Goal: Check status: Check status

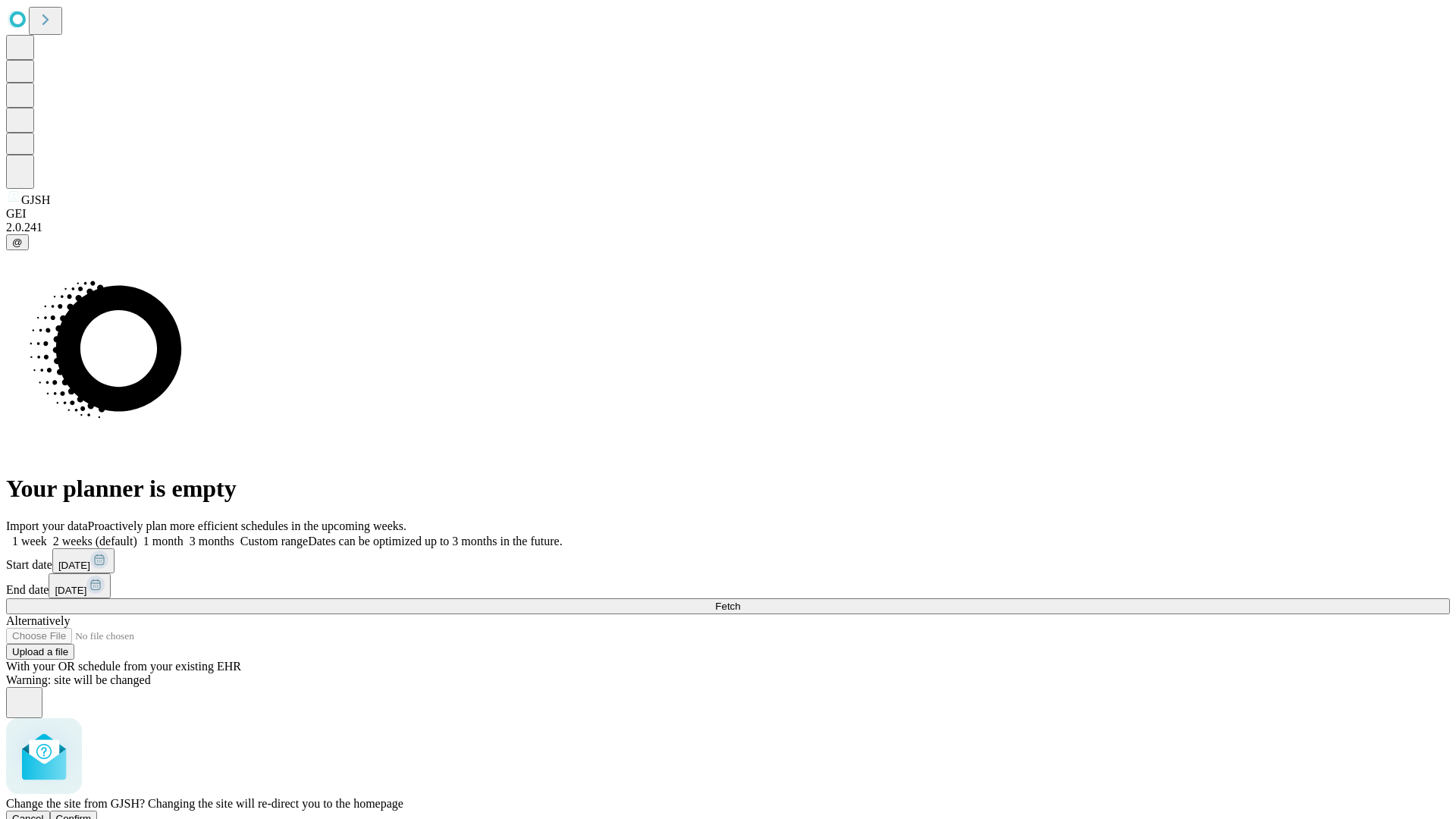
click at [92, 813] on span "Confirm" at bounding box center [74, 818] width 35 height 12
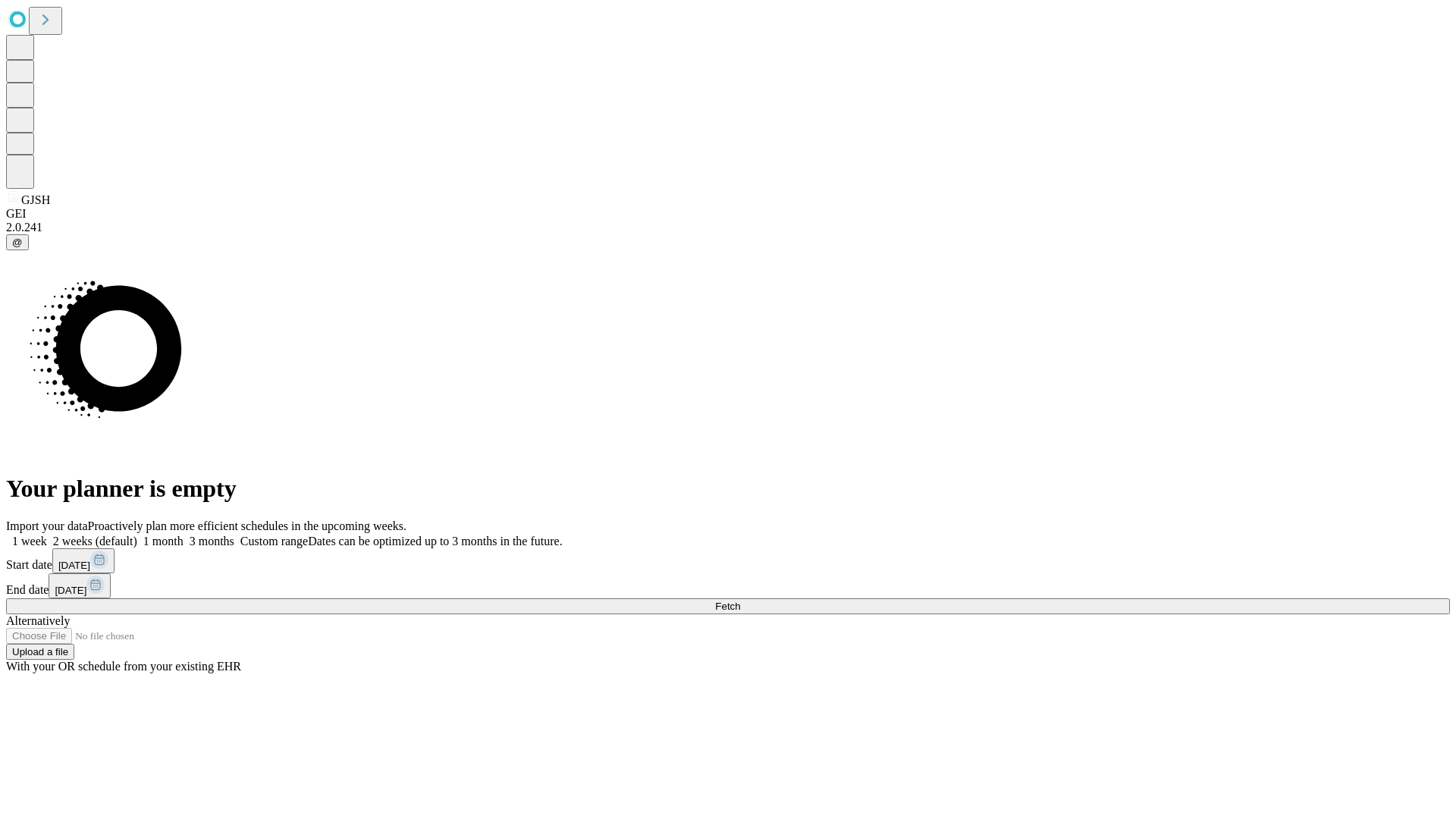
click at [47, 534] on label "1 week" at bounding box center [26, 541] width 41 height 13
click at [740, 601] on span "Fetch" at bounding box center [728, 606] width 25 height 12
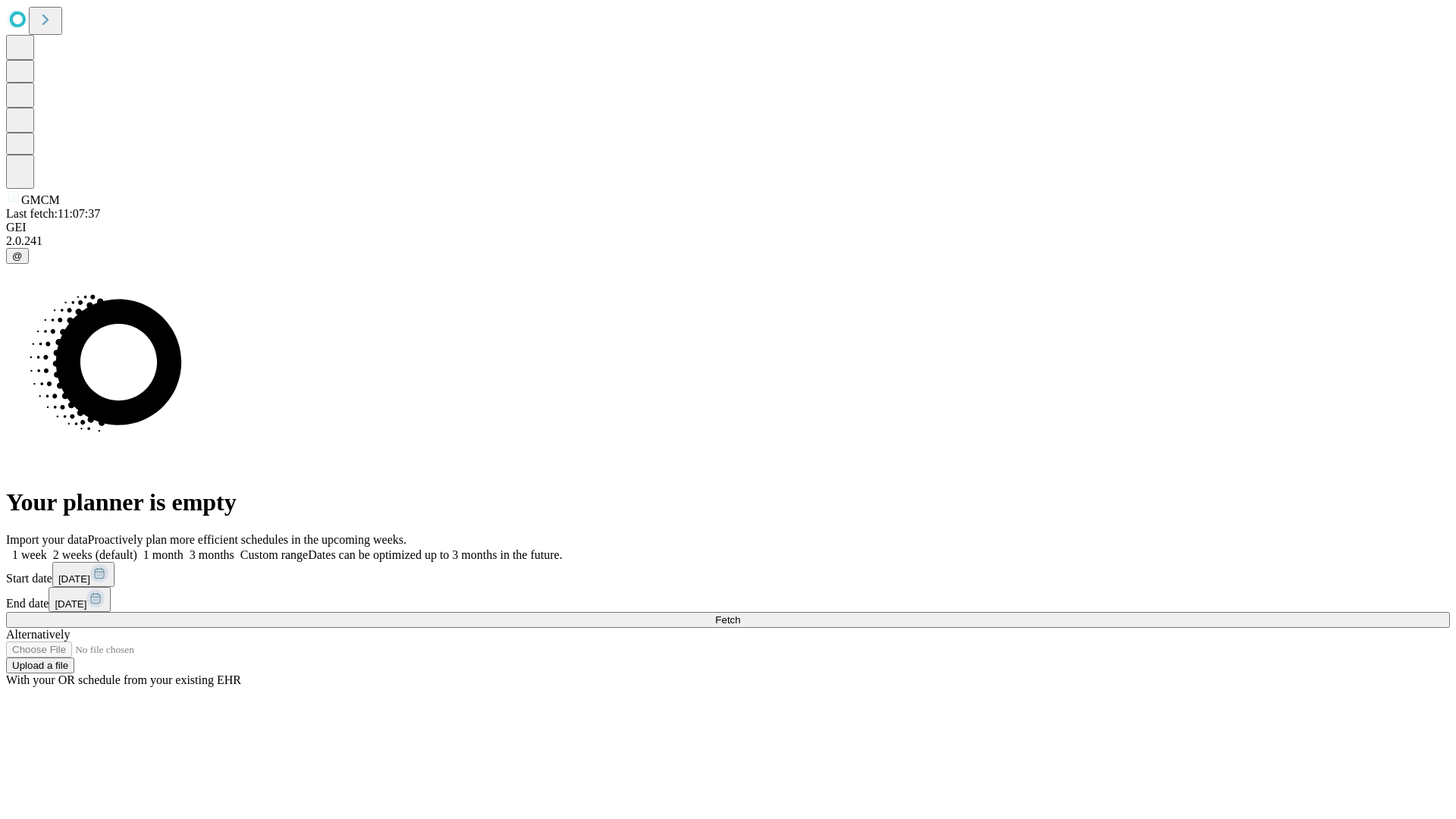
click at [47, 548] on label "1 week" at bounding box center [26, 554] width 41 height 13
click at [740, 614] on span "Fetch" at bounding box center [728, 620] width 25 height 12
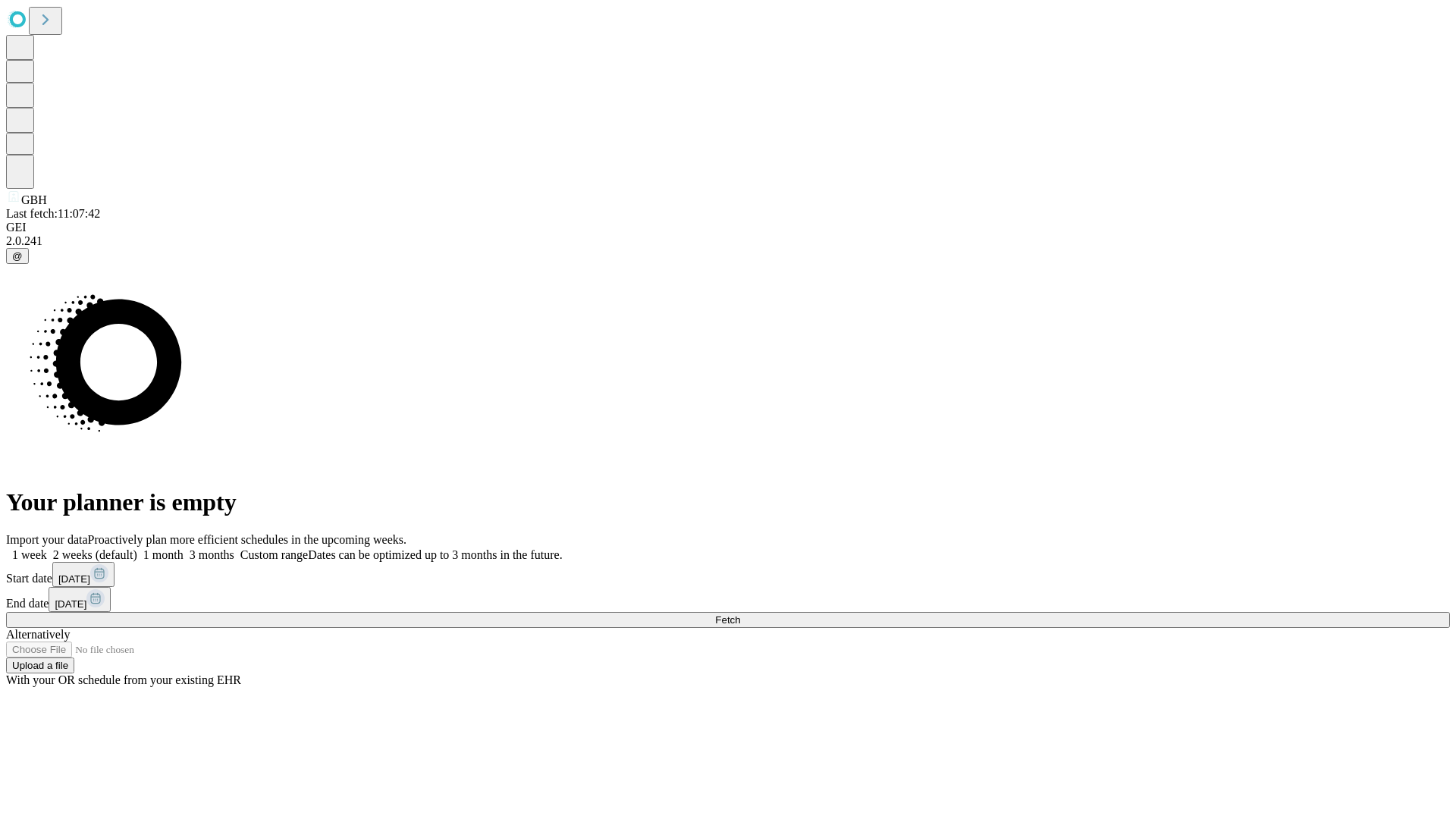
click at [47, 548] on label "1 week" at bounding box center [26, 554] width 41 height 13
click at [740, 614] on span "Fetch" at bounding box center [728, 620] width 25 height 12
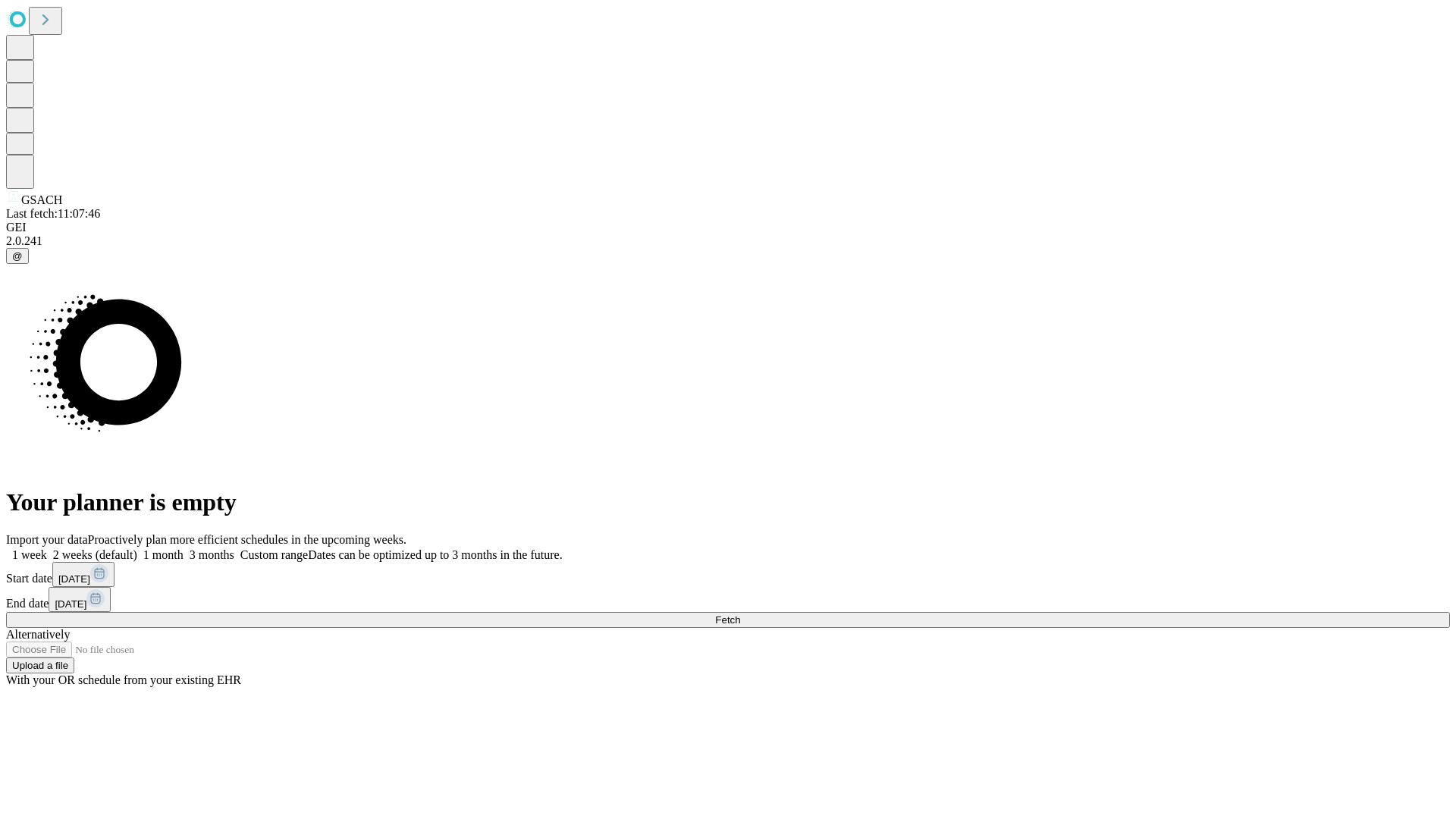
click at [47, 548] on label "1 week" at bounding box center [26, 554] width 41 height 13
click at [740, 614] on span "Fetch" at bounding box center [728, 620] width 25 height 12
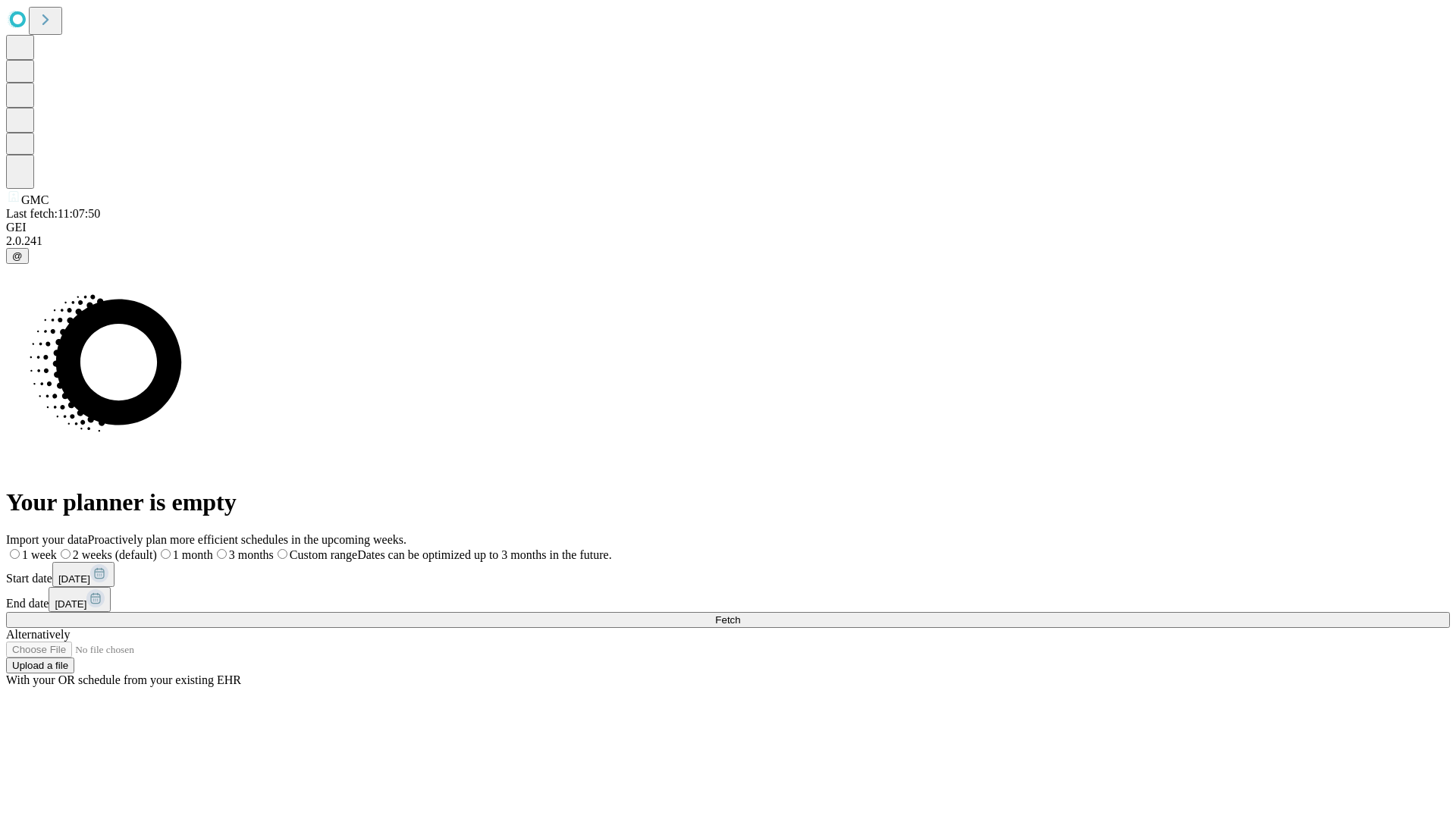
click at [740, 614] on span "Fetch" at bounding box center [728, 620] width 25 height 12
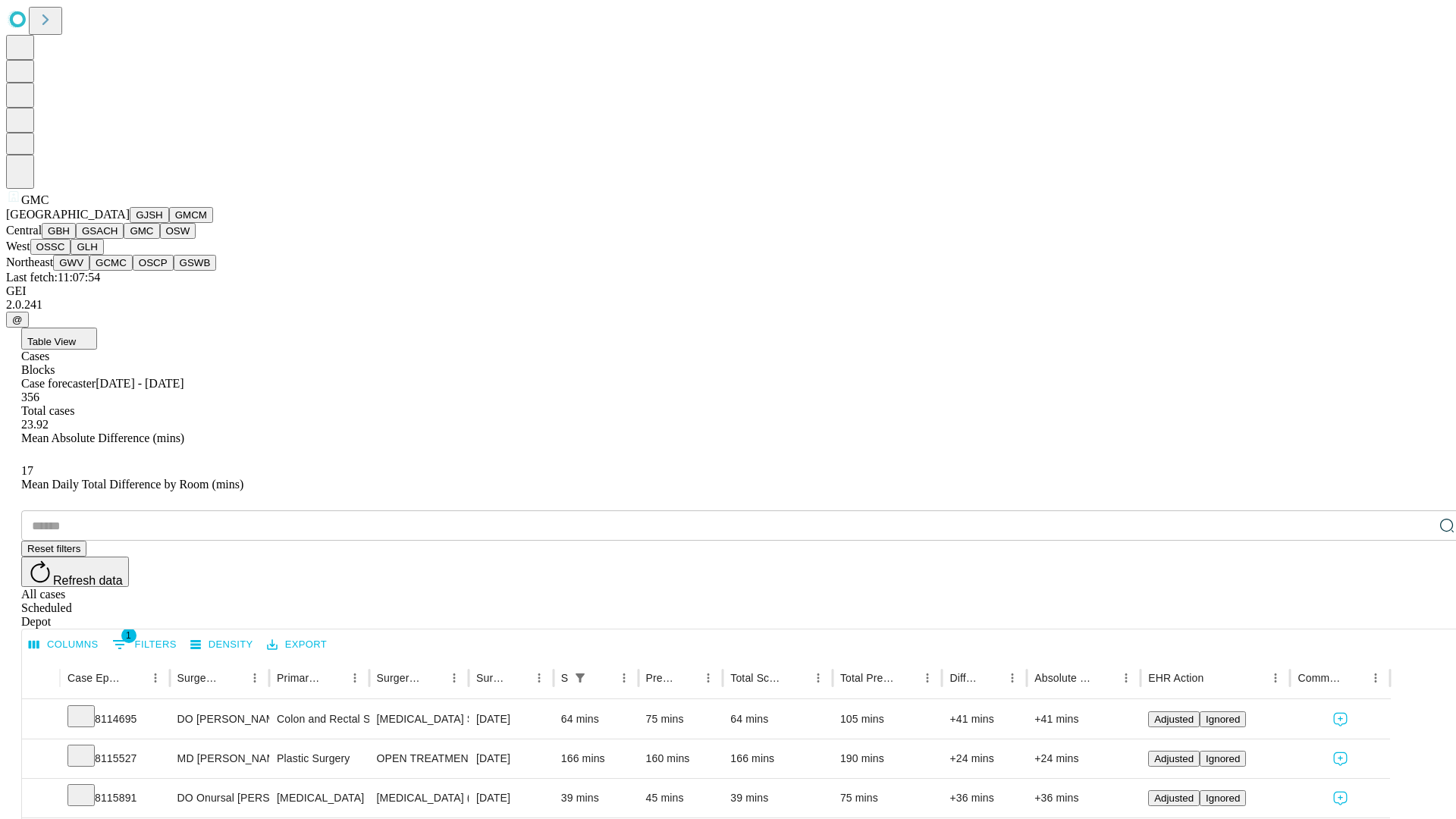
click at [160, 239] on button "OSW" at bounding box center [178, 231] width 36 height 16
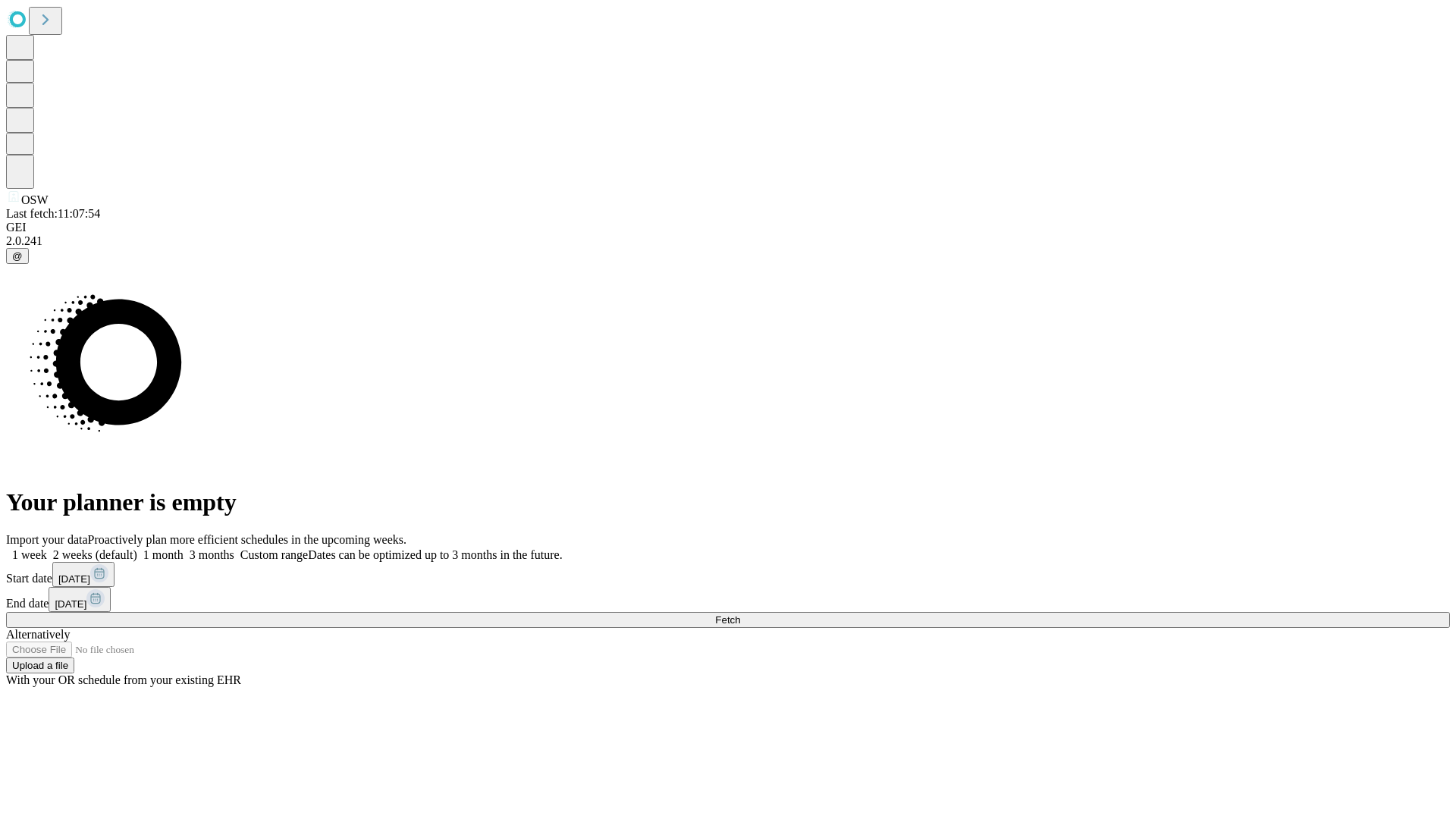
click at [47, 548] on label "1 week" at bounding box center [26, 554] width 41 height 13
click at [740, 614] on span "Fetch" at bounding box center [728, 620] width 25 height 12
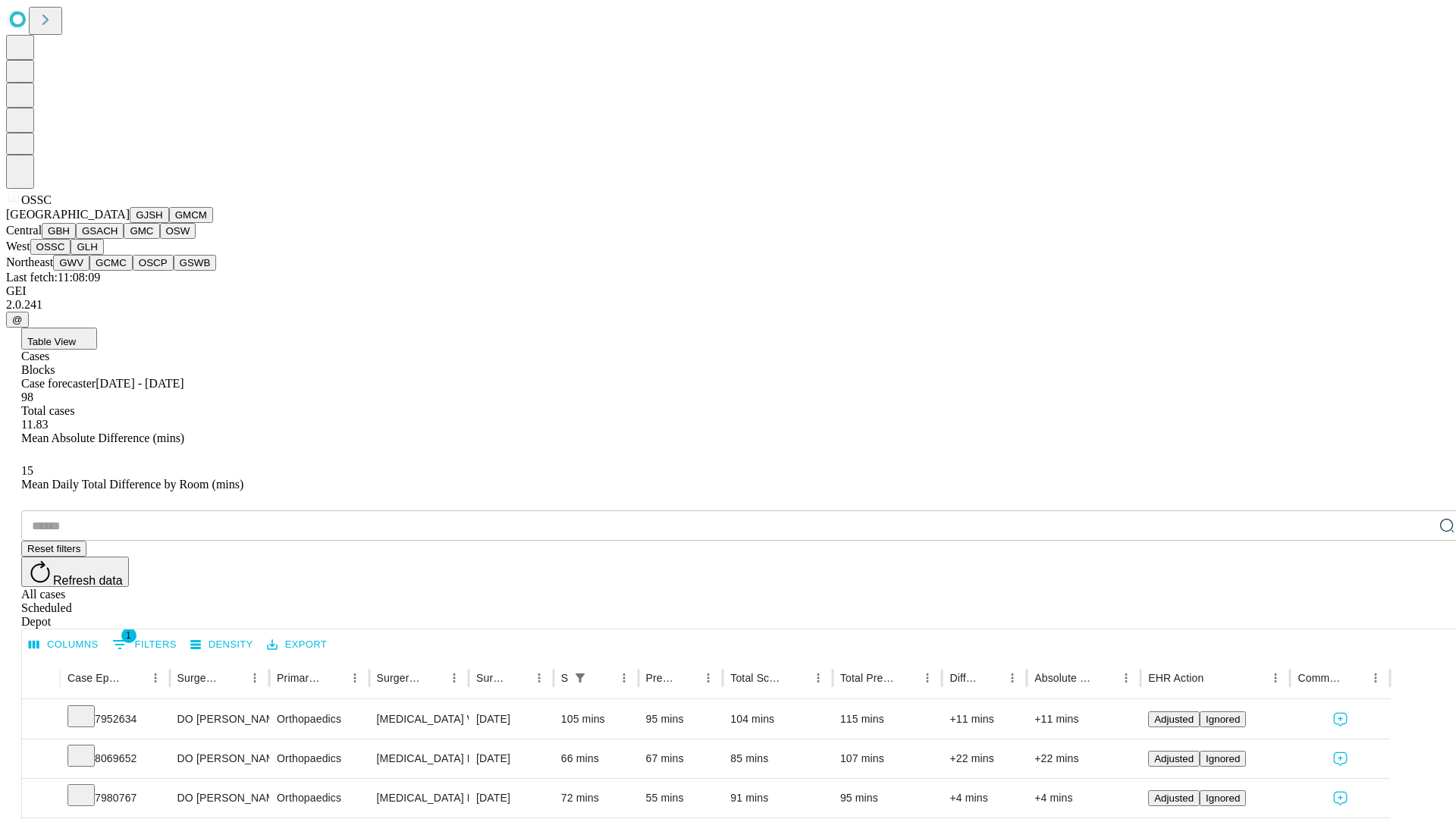
click at [103, 255] on button "GLH" at bounding box center [87, 247] width 33 height 16
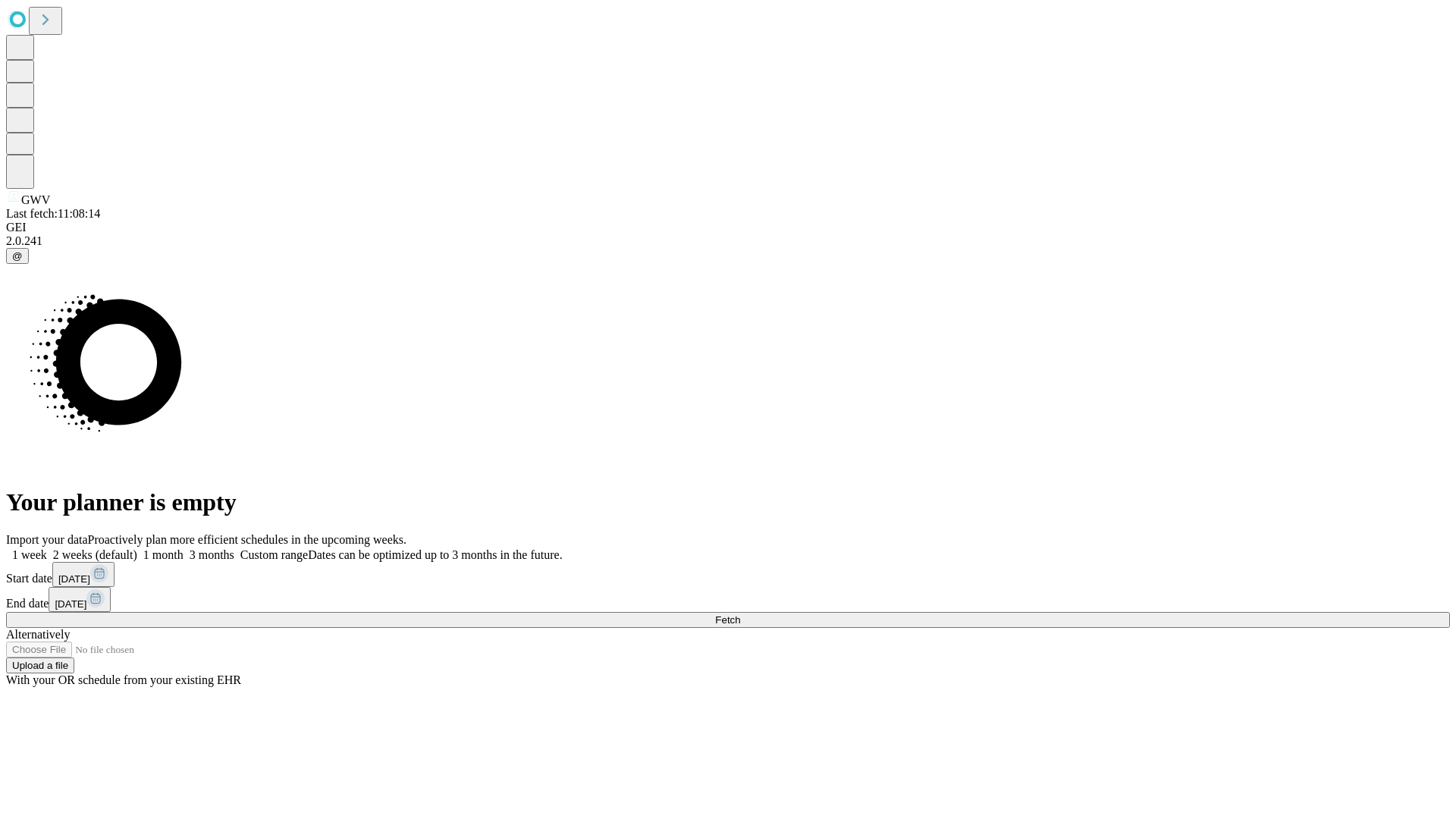
click at [47, 548] on label "1 week" at bounding box center [26, 554] width 41 height 13
click at [740, 614] on span "Fetch" at bounding box center [728, 620] width 25 height 12
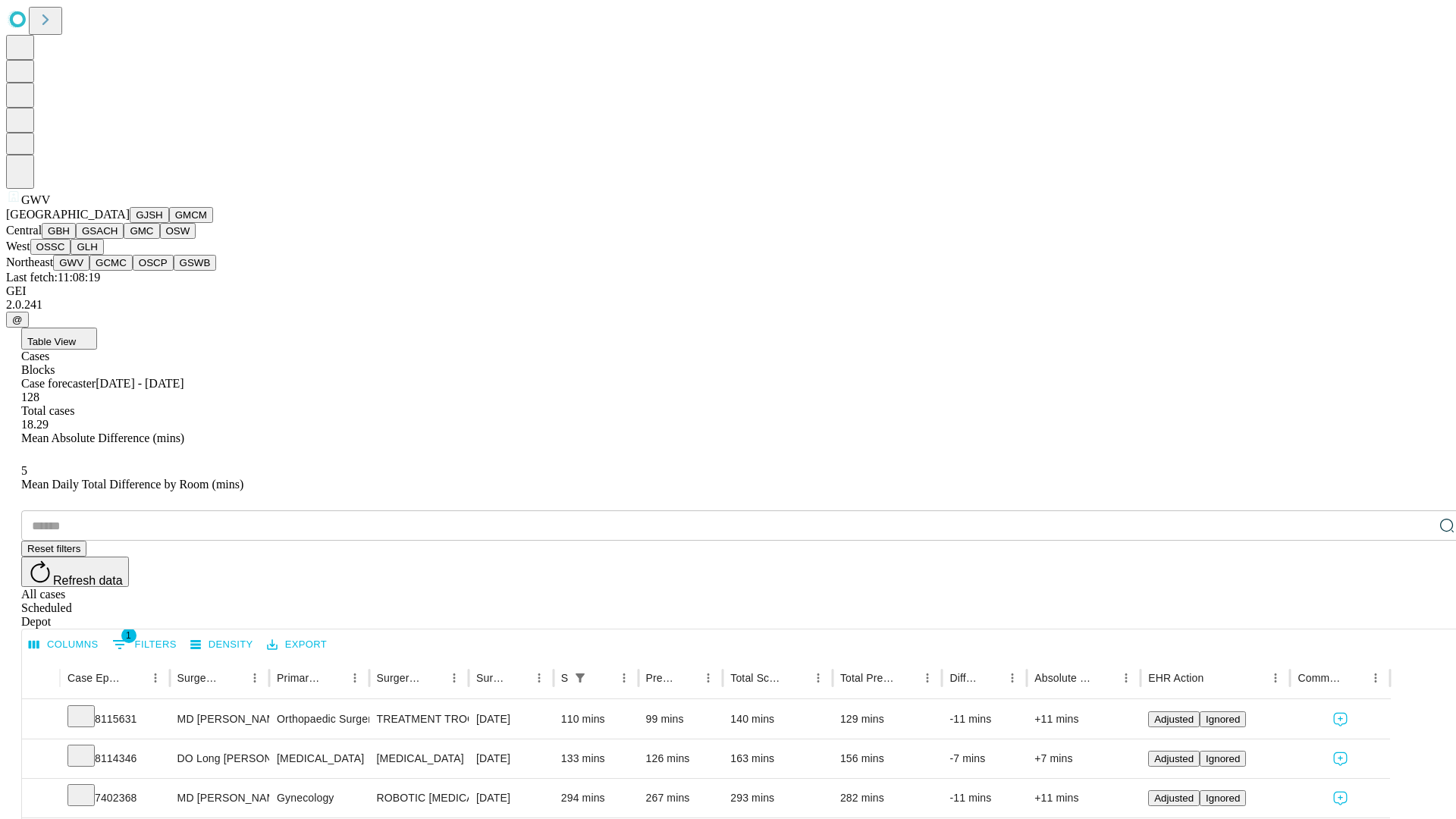
click at [117, 271] on button "GCMC" at bounding box center [111, 263] width 44 height 16
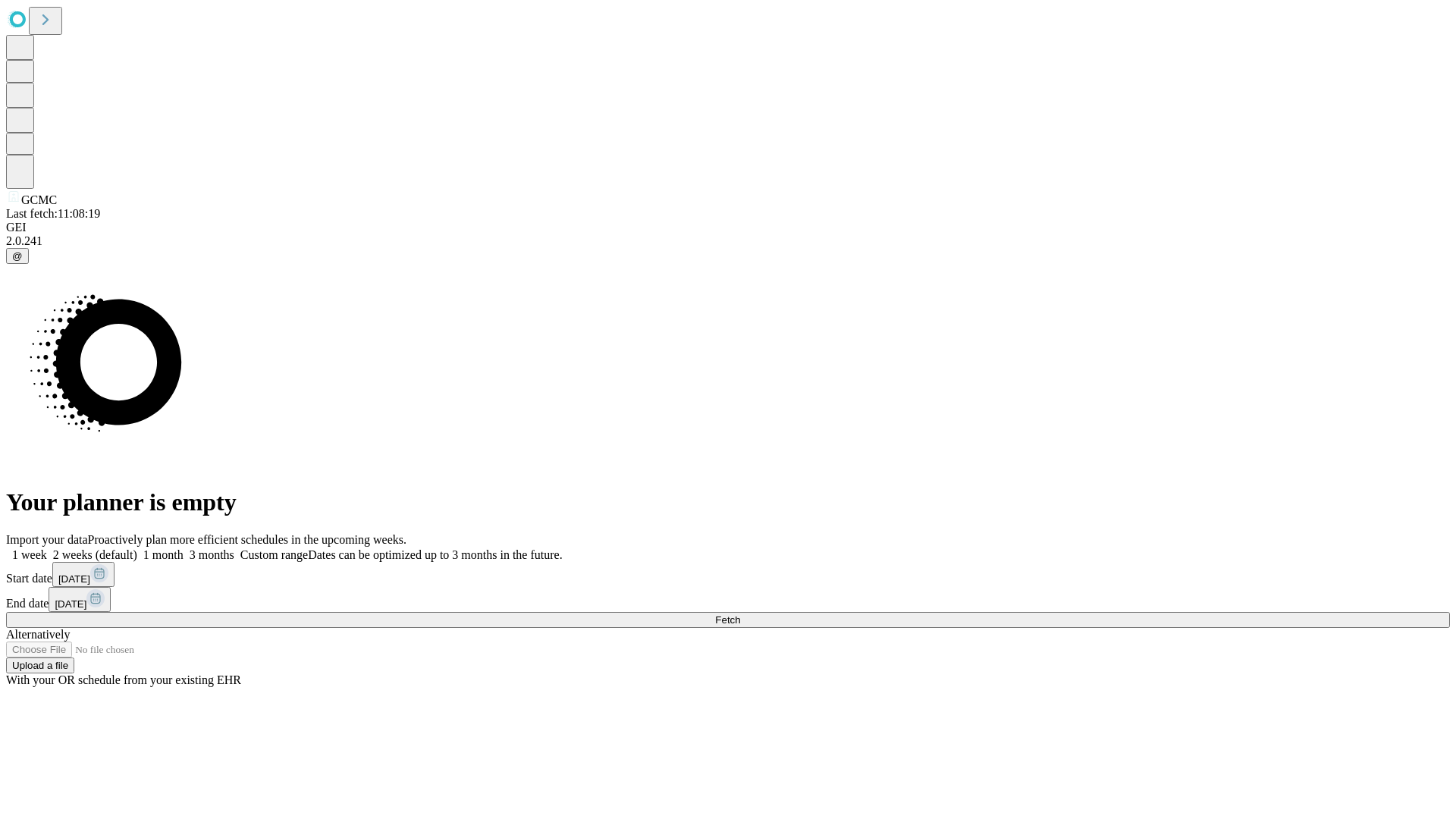
click at [740, 614] on span "Fetch" at bounding box center [728, 620] width 25 height 12
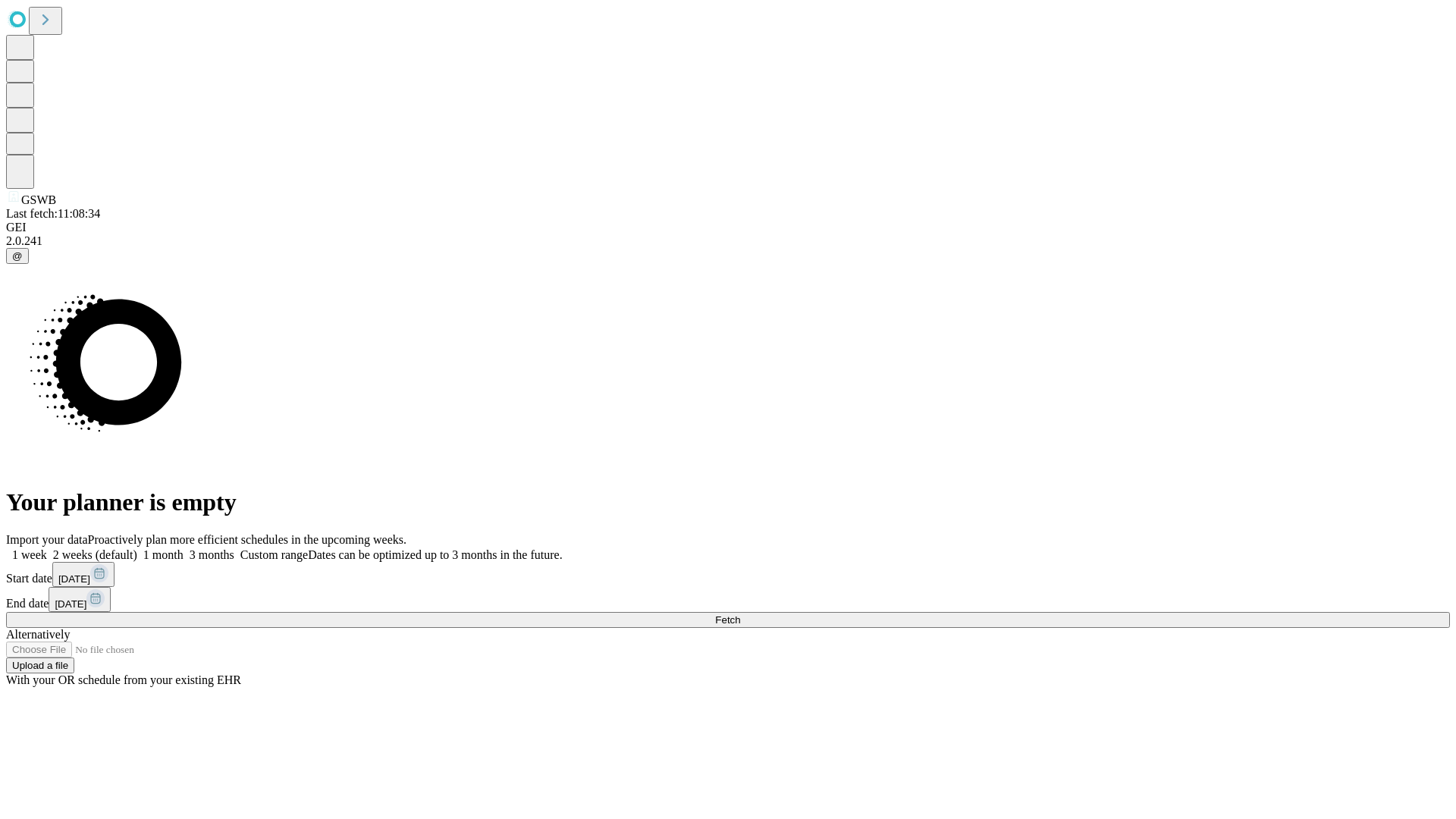
click at [740, 614] on span "Fetch" at bounding box center [728, 620] width 25 height 12
